Goal: Register for event/course

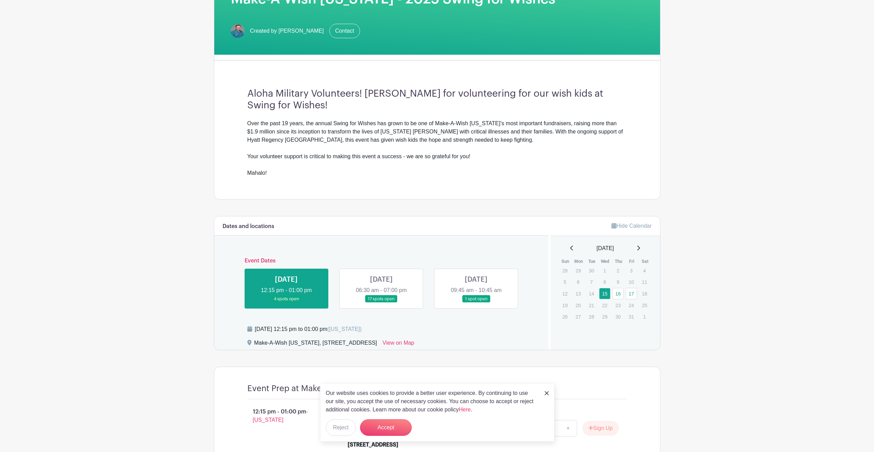
scroll to position [138, 0]
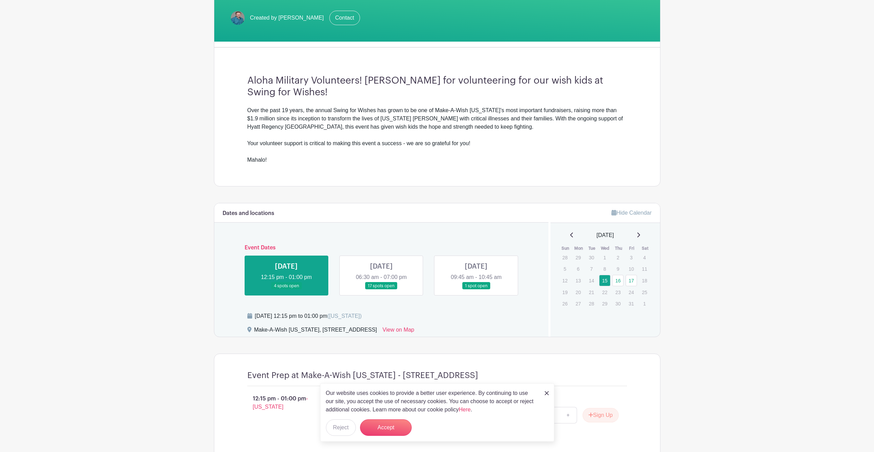
click at [543, 393] on div "Our website uses cookies to provide a better user experience. By continuing to …" at bounding box center [437, 413] width 234 height 59
click at [545, 392] on img at bounding box center [546, 394] width 4 height 4
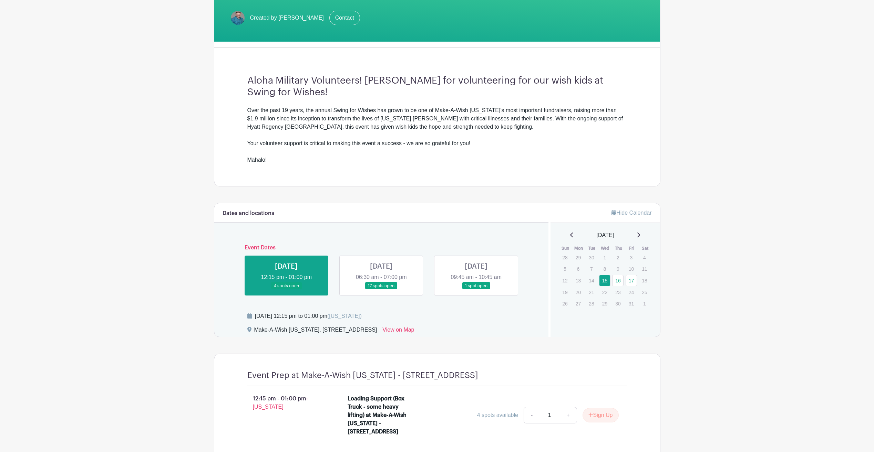
click at [476, 290] on link at bounding box center [476, 290] width 0 height 0
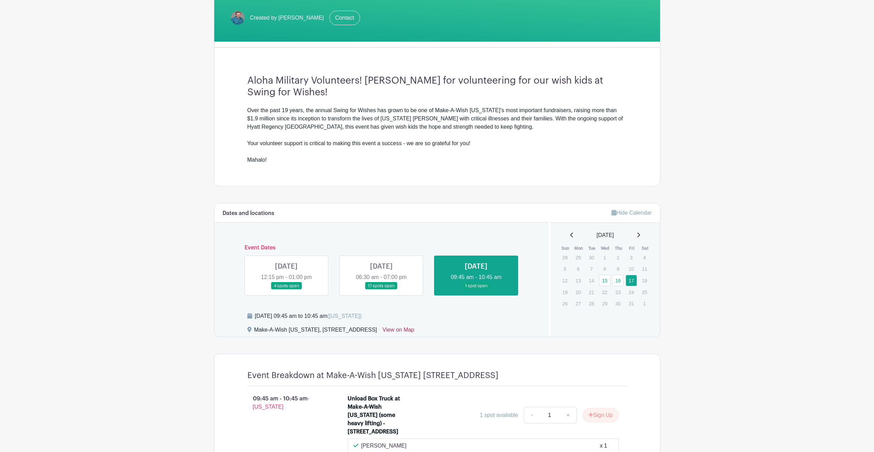
scroll to position [243, 0]
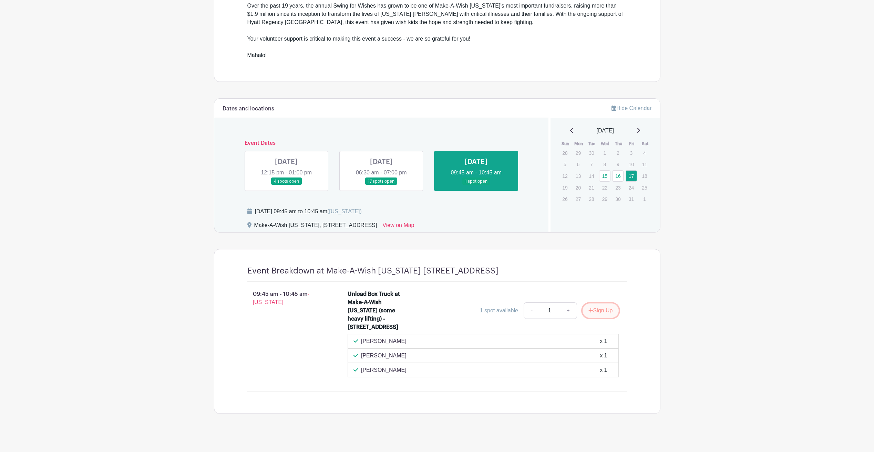
click at [604, 313] on button "Sign Up" at bounding box center [600, 311] width 36 height 14
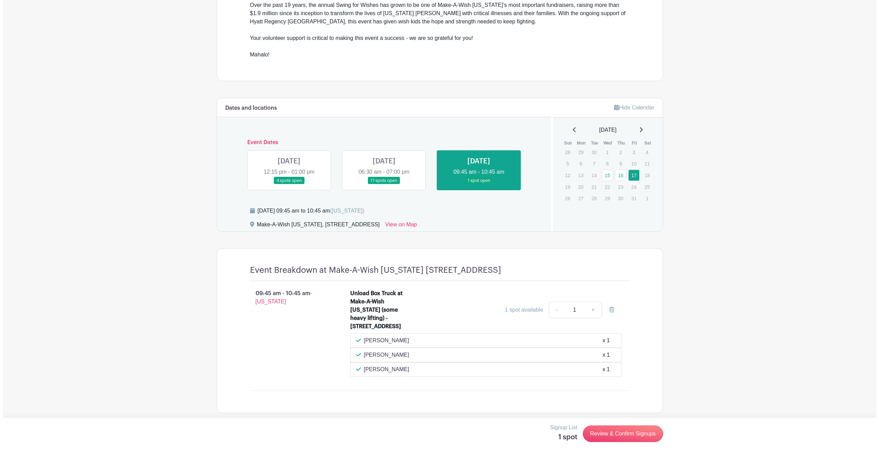
scroll to position [256, 0]
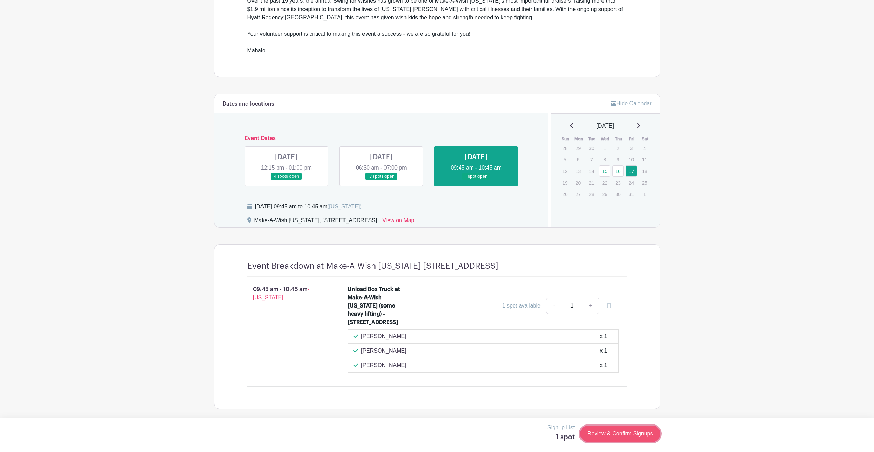
click at [637, 431] on link "Review & Confirm Signups" at bounding box center [620, 434] width 80 height 17
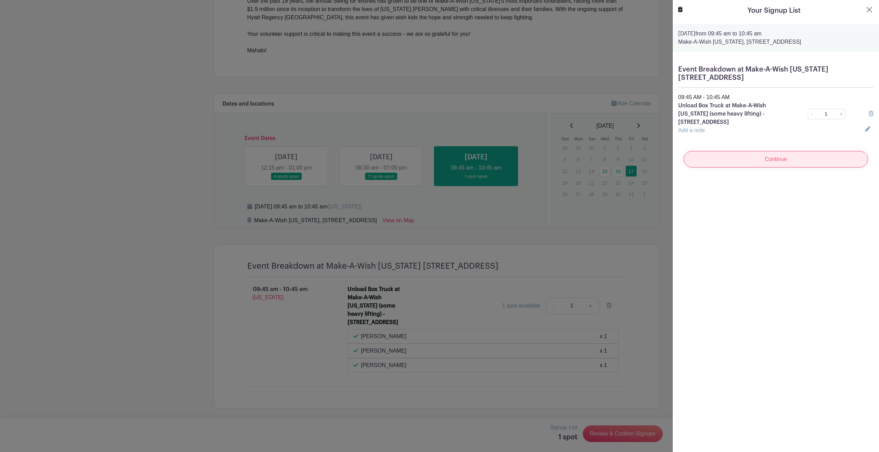
click at [764, 162] on input "Continue" at bounding box center [776, 159] width 184 height 17
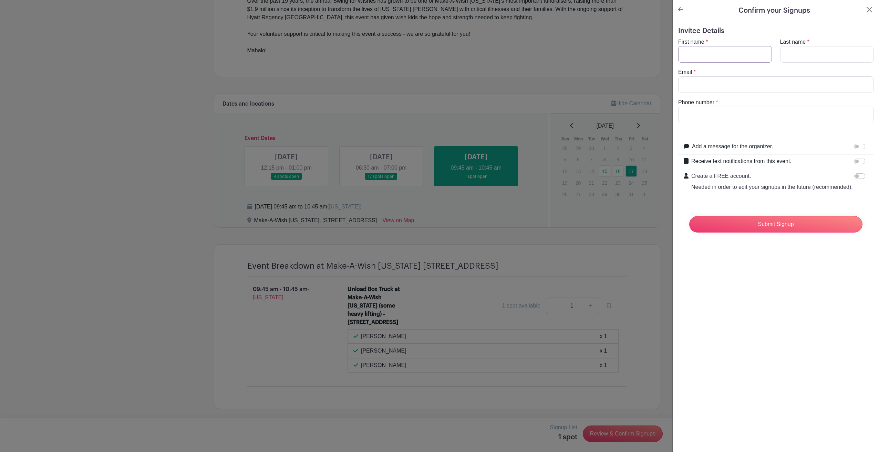
click at [701, 57] on input "First name" at bounding box center [725, 54] width 94 height 17
type input "[PERSON_NAME]"
click at [806, 55] on input "Last name" at bounding box center [827, 54] width 94 height 17
type input "[PERSON_NAME]"
click at [791, 76] on div "Email *" at bounding box center [776, 80] width 204 height 25
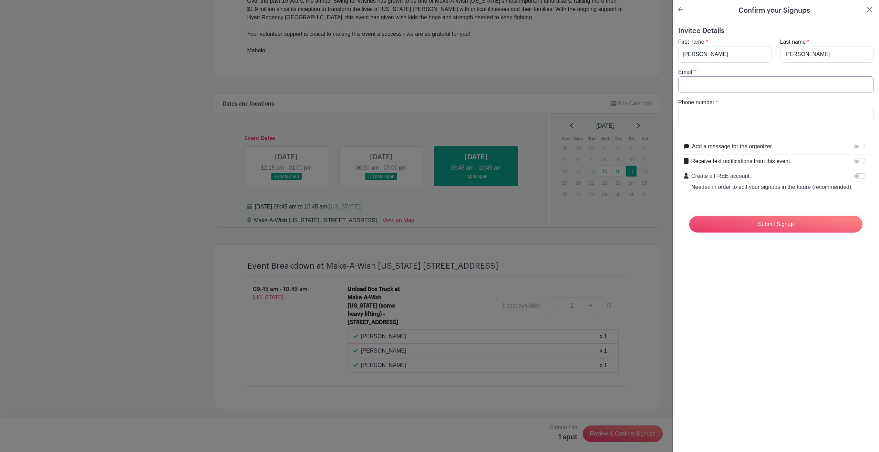
click at [789, 79] on input "Email" at bounding box center [775, 84] width 195 height 17
type input "[EMAIL_ADDRESS][PERSON_NAME][DOMAIN_NAME]"
click at [775, 112] on input "Phone number" at bounding box center [775, 115] width 195 height 17
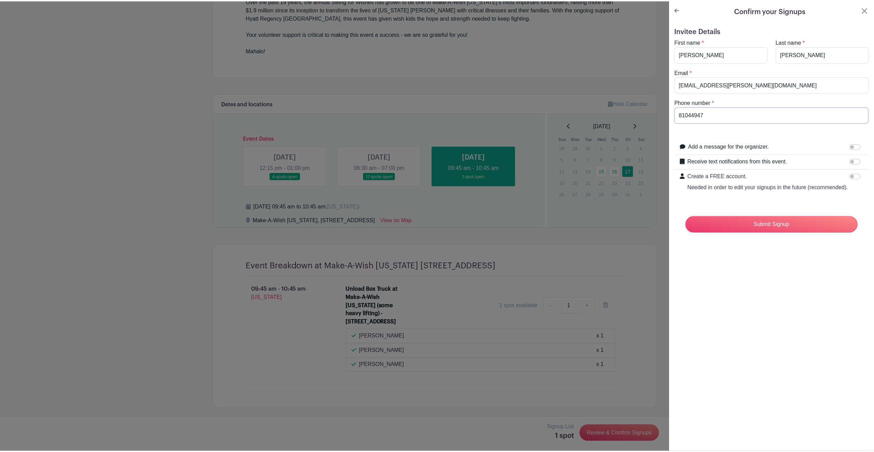
scroll to position [0, 0]
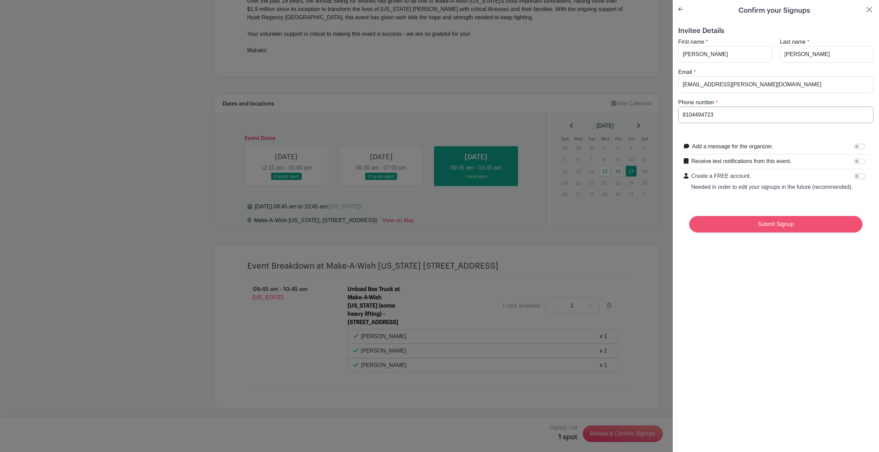
type input "8104494723"
click at [764, 230] on input "Submit Signup" at bounding box center [775, 224] width 173 height 17
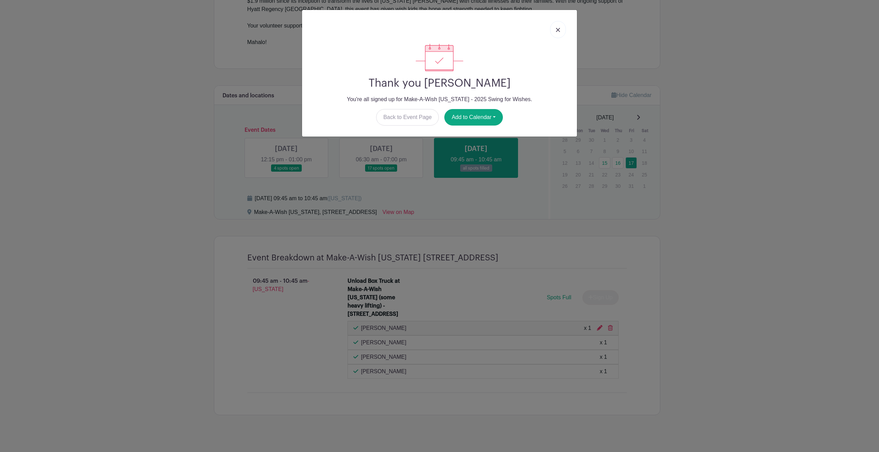
click at [558, 28] on img at bounding box center [558, 30] width 4 height 4
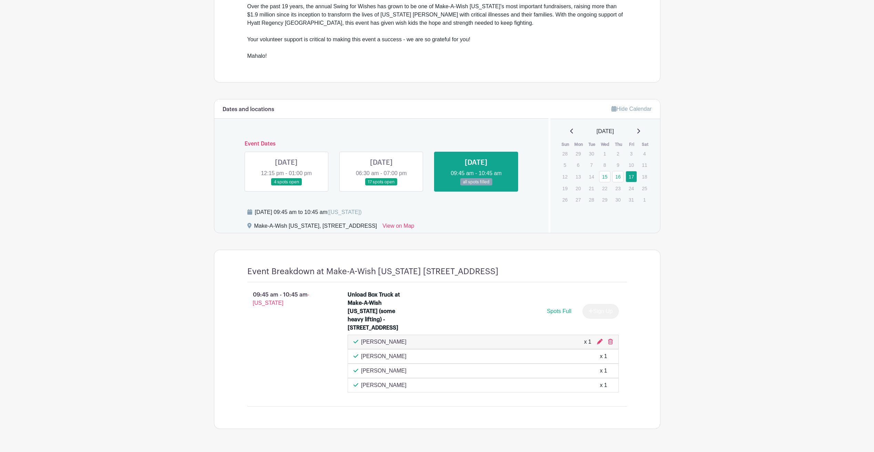
scroll to position [208, 0]
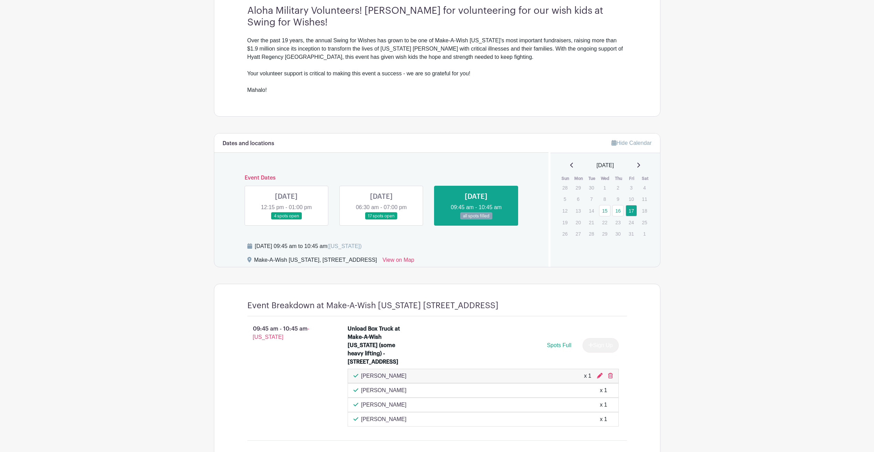
drag, startPoint x: 402, startPoint y: 437, endPoint x: 354, endPoint y: 431, distance: 47.9
click at [354, 430] on li "Unload Box Truck at Make-A-Wish [US_STATE] (some heavy lifting) - [STREET_ADDRE…" at bounding box center [483, 375] width 277 height 107
click at [254, 373] on div "09:45 am - 10:45 am - [US_STATE]" at bounding box center [286, 375] width 101 height 107
click at [381, 384] on div "[PERSON_NAME] x 1" at bounding box center [482, 376] width 271 height 14
click at [381, 220] on link at bounding box center [381, 220] width 0 height 0
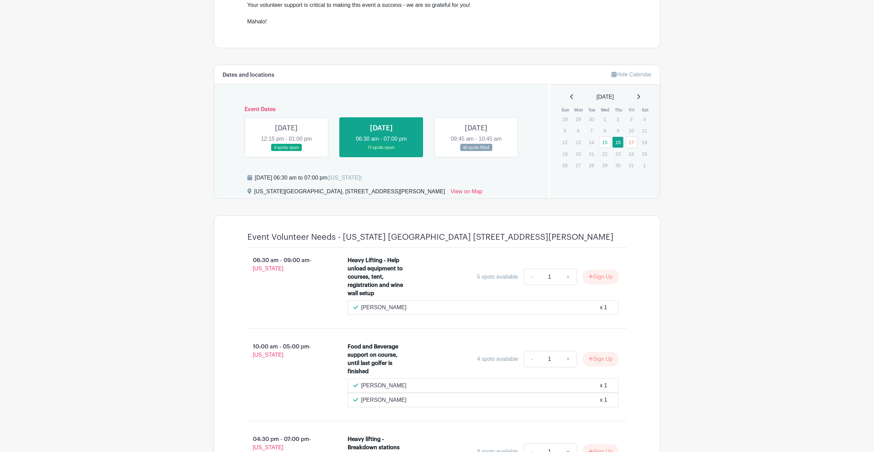
scroll to position [375, 0]
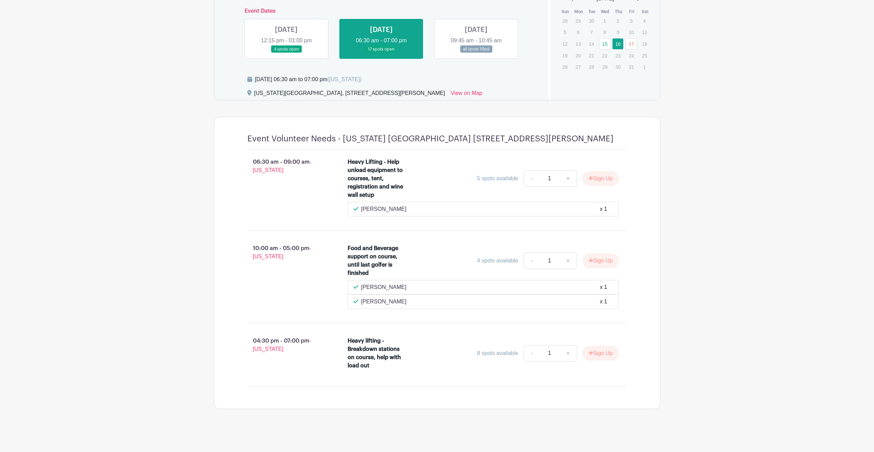
drag, startPoint x: 413, startPoint y: 208, endPoint x: 330, endPoint y: 214, distance: 83.5
click at [330, 214] on div "06:30 am - 09:00 am - [US_STATE] Heavy Lifting - Help unload equipment to cours…" at bounding box center [437, 187] width 413 height 75
drag, startPoint x: 316, startPoint y: 164, endPoint x: 208, endPoint y: 169, distance: 107.9
click at [208, 169] on main "Log In Sign Up for Free Make-A-Wish [US_STATE] - Military Event Volunteers Make…" at bounding box center [437, 39] width 874 height 828
drag, startPoint x: 329, startPoint y: 173, endPoint x: 196, endPoint y: 171, distance: 132.6
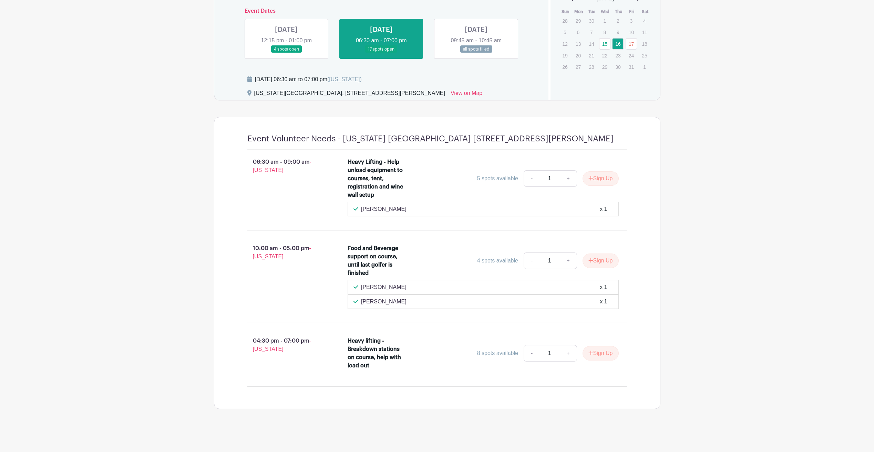
click at [196, 171] on main "Log In Sign Up for Free Make-A-Wish [US_STATE] - Military Event Volunteers Make…" at bounding box center [437, 39] width 874 height 828
click at [396, 220] on div "06:30 am - 09:00 am - [US_STATE] Heavy Lifting - Help unload equipment to cours…" at bounding box center [437, 187] width 413 height 75
